Goal: Check status: Check status

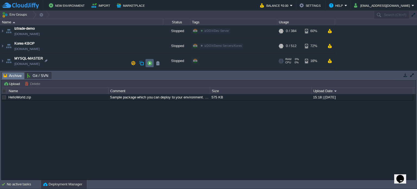
scroll to position [178, 0]
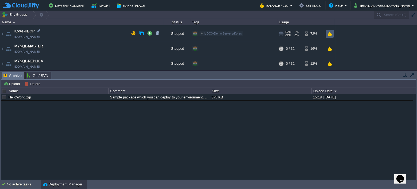
click at [331, 35] on td at bounding box center [330, 34] width 8 height 8
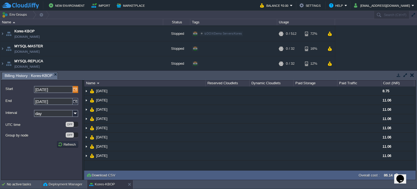
click at [77, 89] on img at bounding box center [75, 89] width 5 height 7
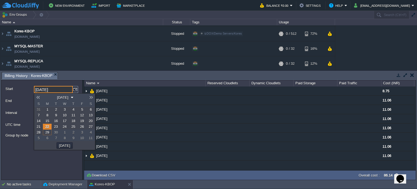
click at [46, 111] on span "1" at bounding box center [47, 109] width 2 height 4
type input "[DATE]"
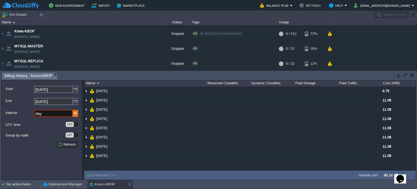
click at [74, 111] on img at bounding box center [75, 113] width 5 height 7
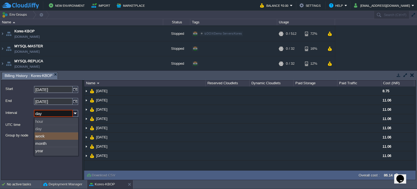
click at [47, 137] on div "week" at bounding box center [56, 135] width 44 height 7
type input "week"
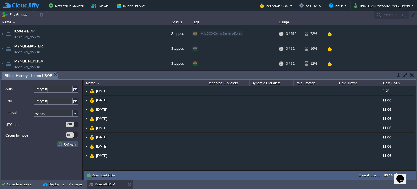
click at [67, 145] on button "Refresh" at bounding box center [68, 144] width 20 height 5
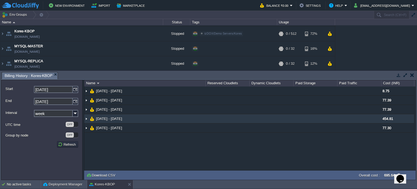
click at [85, 120] on img at bounding box center [86, 118] width 4 height 9
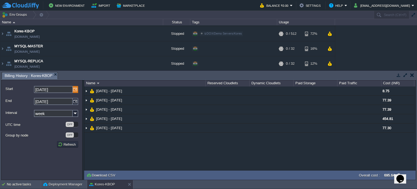
click at [75, 90] on img at bounding box center [75, 89] width 5 height 7
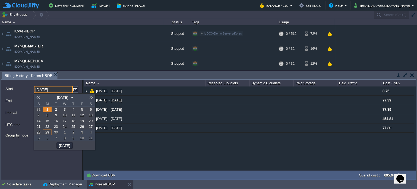
click at [47, 116] on span "8" at bounding box center [47, 115] width 2 height 4
type input "[DATE]"
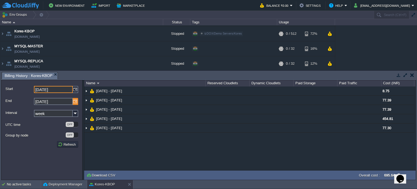
click at [76, 101] on img at bounding box center [75, 101] width 5 height 7
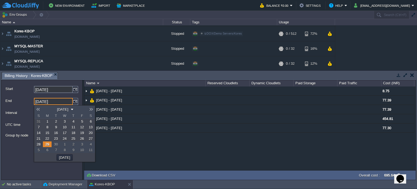
click at [39, 133] on span "14" at bounding box center [39, 132] width 4 height 4
type input "[DATE]"
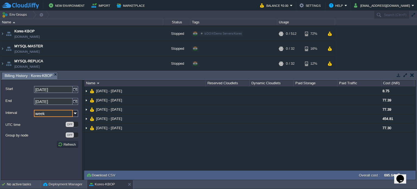
click at [50, 113] on input "week" at bounding box center [53, 113] width 39 height 7
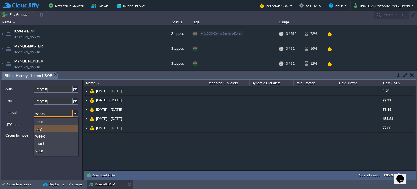
click at [45, 127] on div "day" at bounding box center [56, 128] width 44 height 7
type input "day"
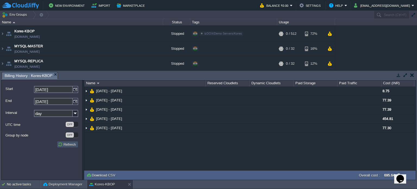
click at [71, 146] on button "Refresh" at bounding box center [68, 144] width 20 height 5
